Goal: Task Accomplishment & Management: Manage account settings

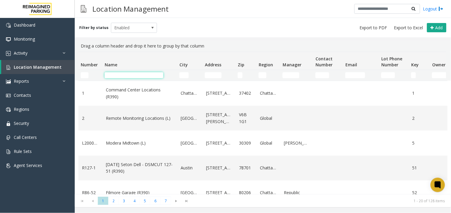
click at [132, 75] on input "Name Filter" at bounding box center [134, 75] width 59 height 6
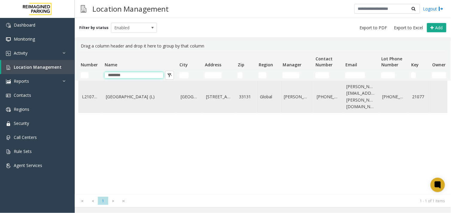
type input "********"
click at [160, 96] on link "One Biscayne Tower (L)" at bounding box center [140, 97] width 68 height 7
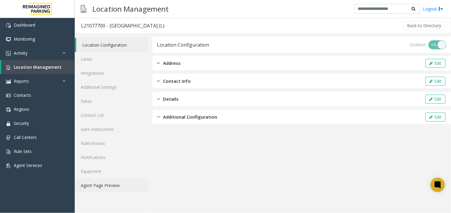
click at [116, 180] on link "Agent Page Preview" at bounding box center [112, 186] width 74 height 14
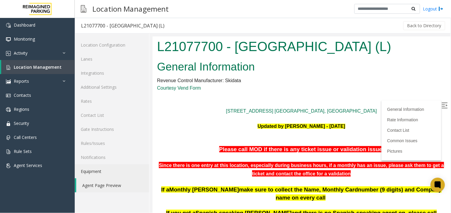
click at [442, 102] on img at bounding box center [445, 105] width 6 height 6
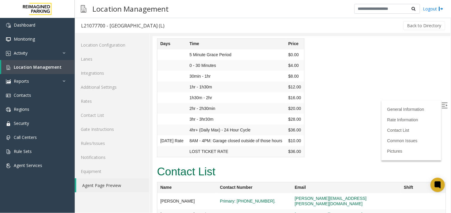
scroll to position [1296, 0]
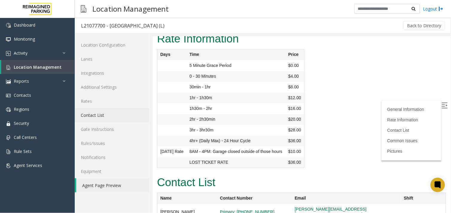
click at [101, 114] on link "Contact List" at bounding box center [112, 115] width 74 height 14
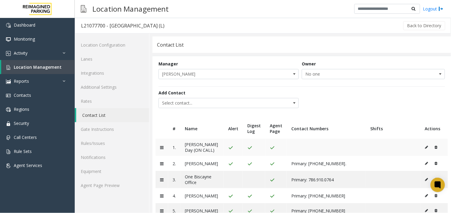
scroll to position [19, 0]
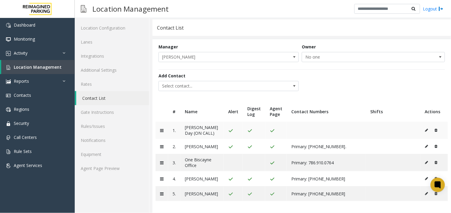
click at [435, 129] on icon at bounding box center [436, 131] width 3 height 4
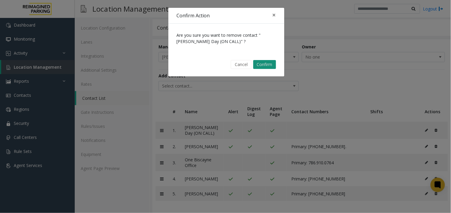
click at [264, 63] on button "Confirm" at bounding box center [264, 64] width 23 height 9
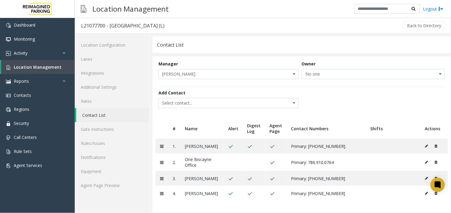
scroll to position [0, 0]
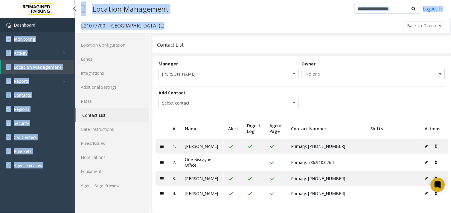
drag, startPoint x: 176, startPoint y: 21, endPoint x: 74, endPoint y: 26, distance: 102.4
click at [74, 26] on app-root "Dashboard Monitoring Activity Daily Activity Lane Activity Agent Activity Quali…" at bounding box center [225, 106] width 451 height 213
click at [163, 30] on h3 "L21077700 - One Biscayne Tower (L)" at bounding box center [122, 26] width 95 height 14
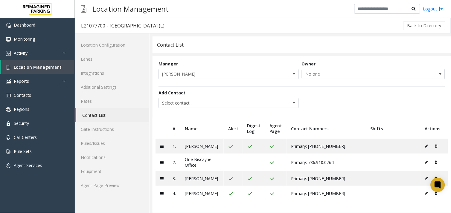
drag, startPoint x: 164, startPoint y: 27, endPoint x: 81, endPoint y: 31, distance: 82.7
click at [81, 31] on h3 "L21077700 - One Biscayne Tower (L)" at bounding box center [122, 26] width 95 height 14
copy div "L21077700 - One Biscayne Tower (L)"
click at [100, 185] on link "Agent Page Preview" at bounding box center [112, 186] width 74 height 14
